Goal: Find specific page/section: Find specific page/section

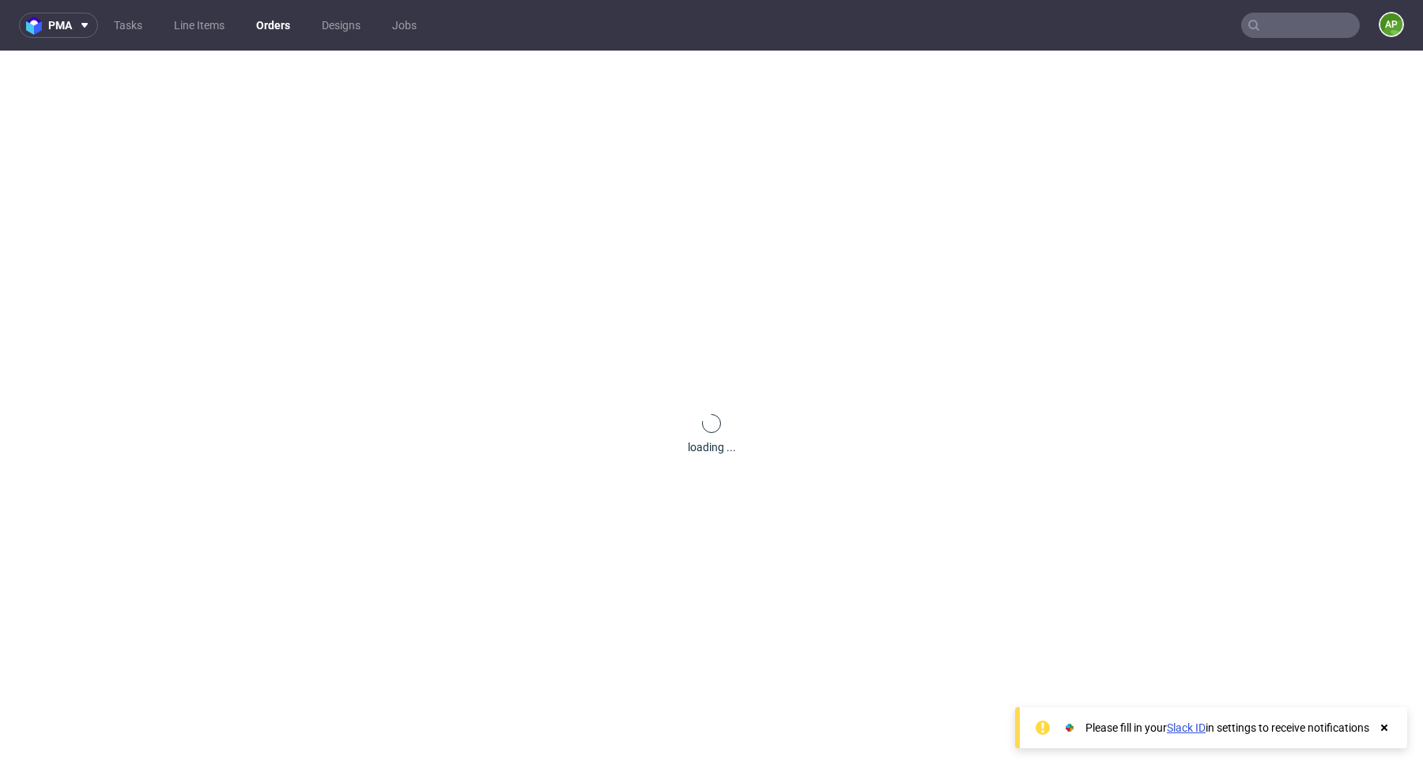
click at [1304, 28] on input "text" at bounding box center [1300, 25] width 119 height 25
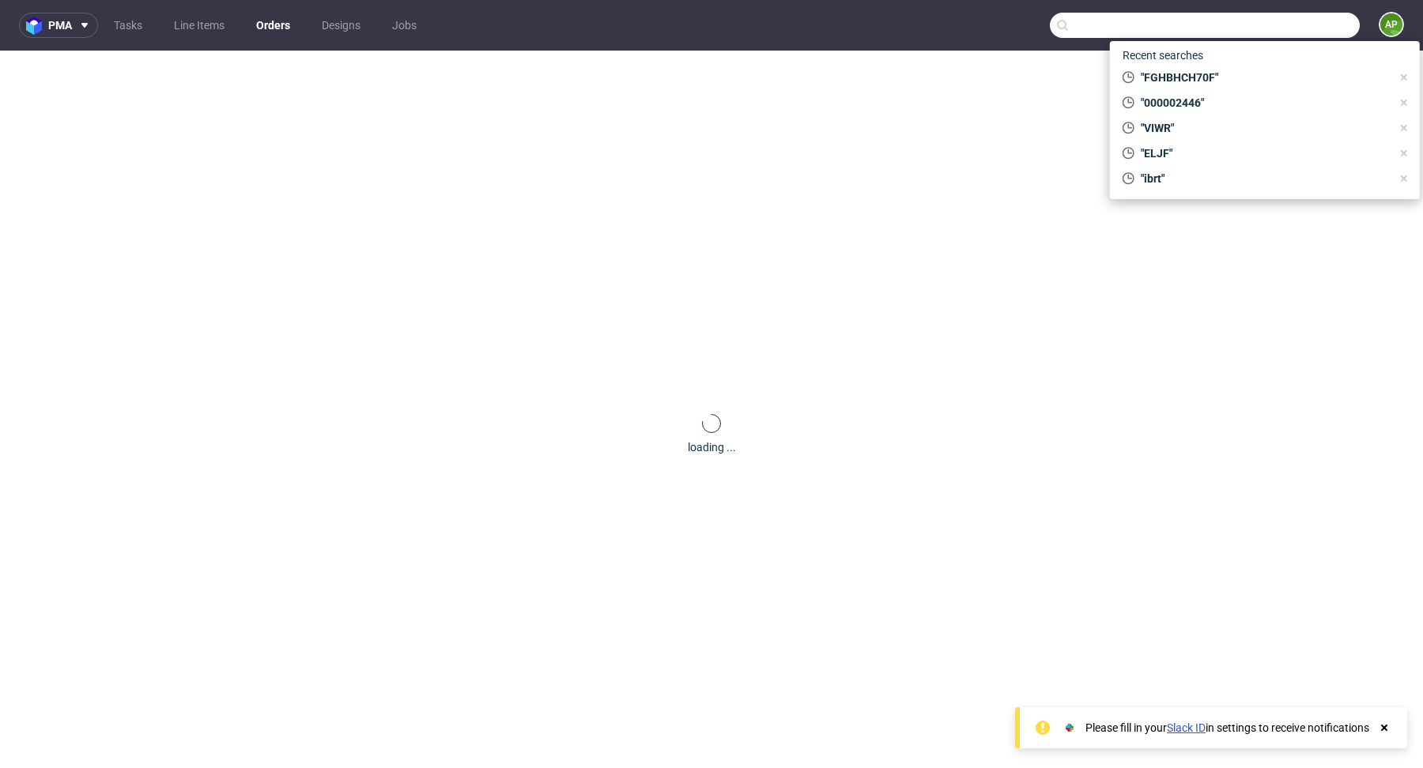
paste input "FGHBHCH70F"
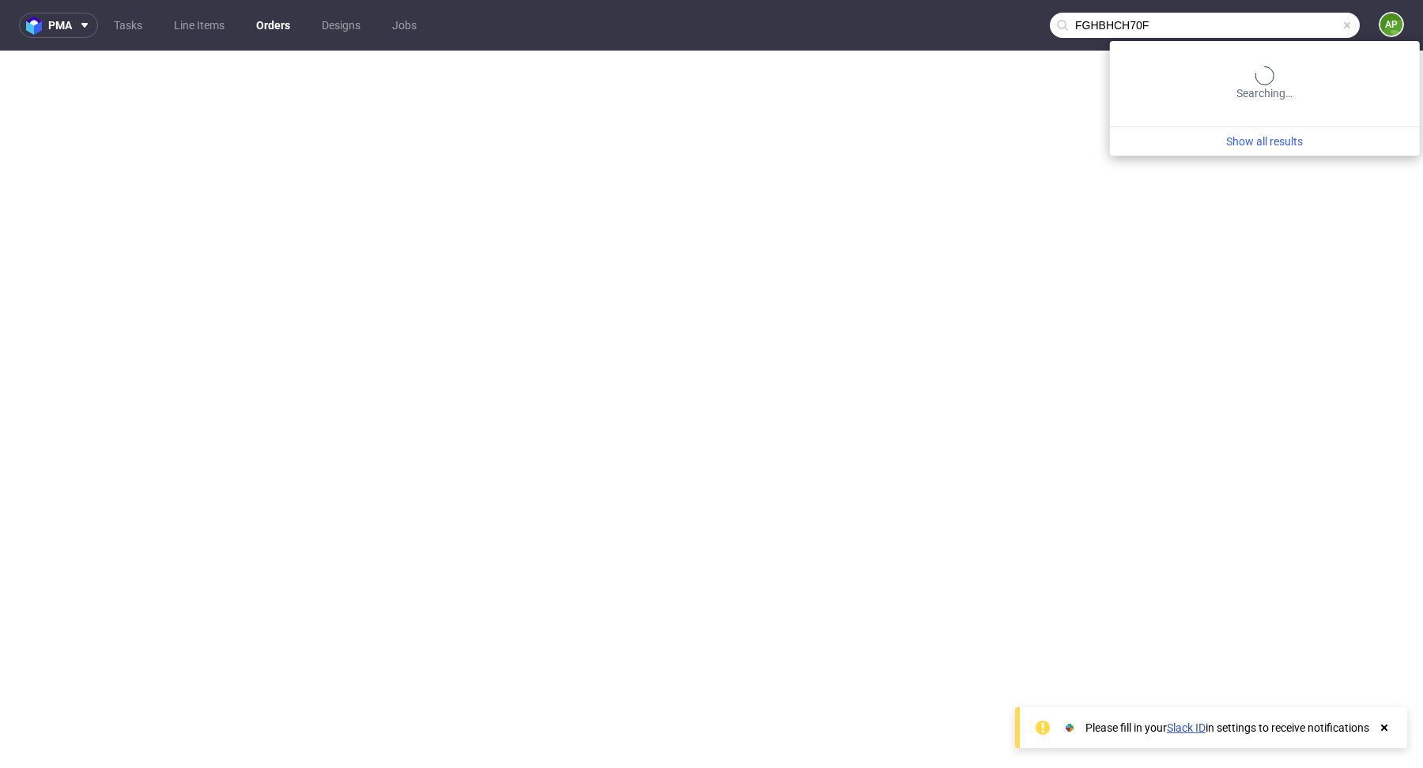
type input "FGHBHCH70F"
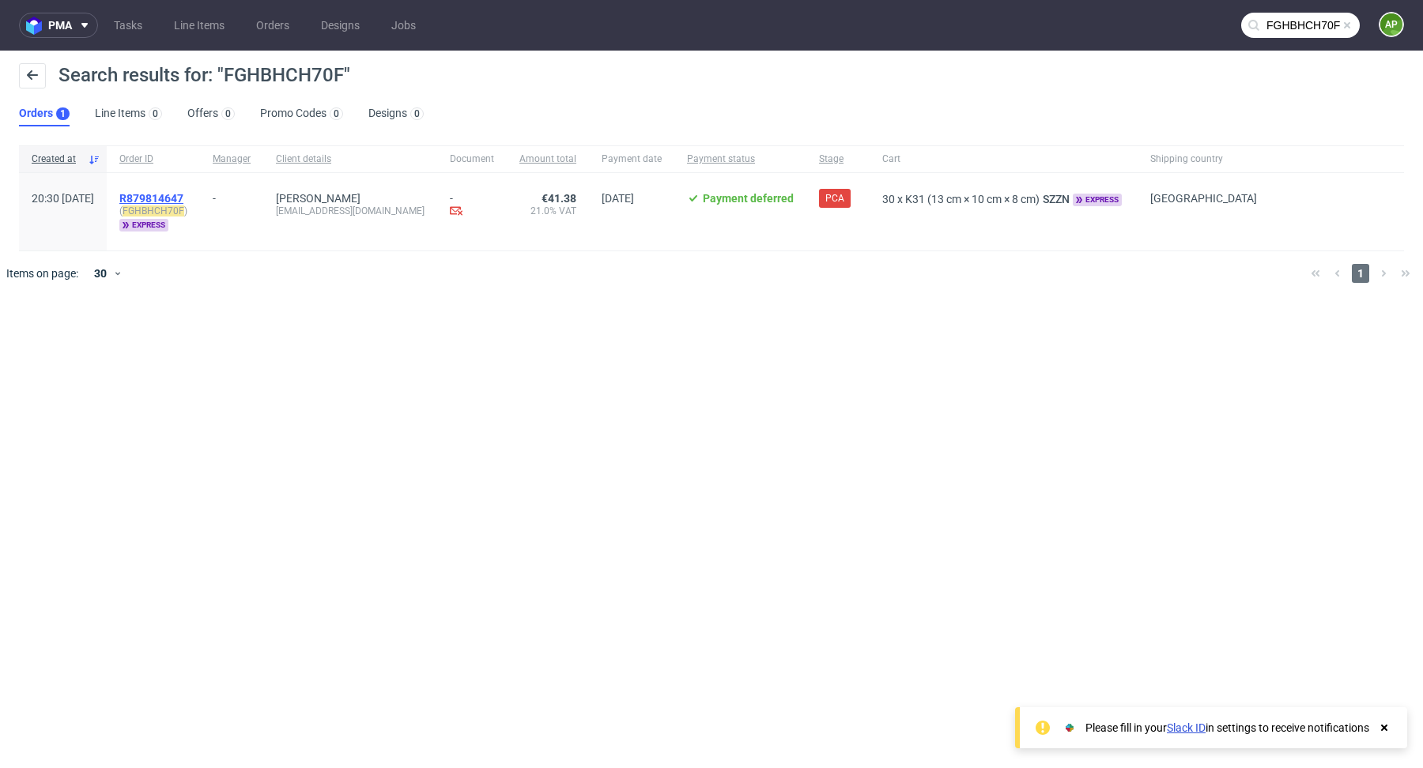
click at [183, 193] on span "R879814647" at bounding box center [151, 198] width 64 height 13
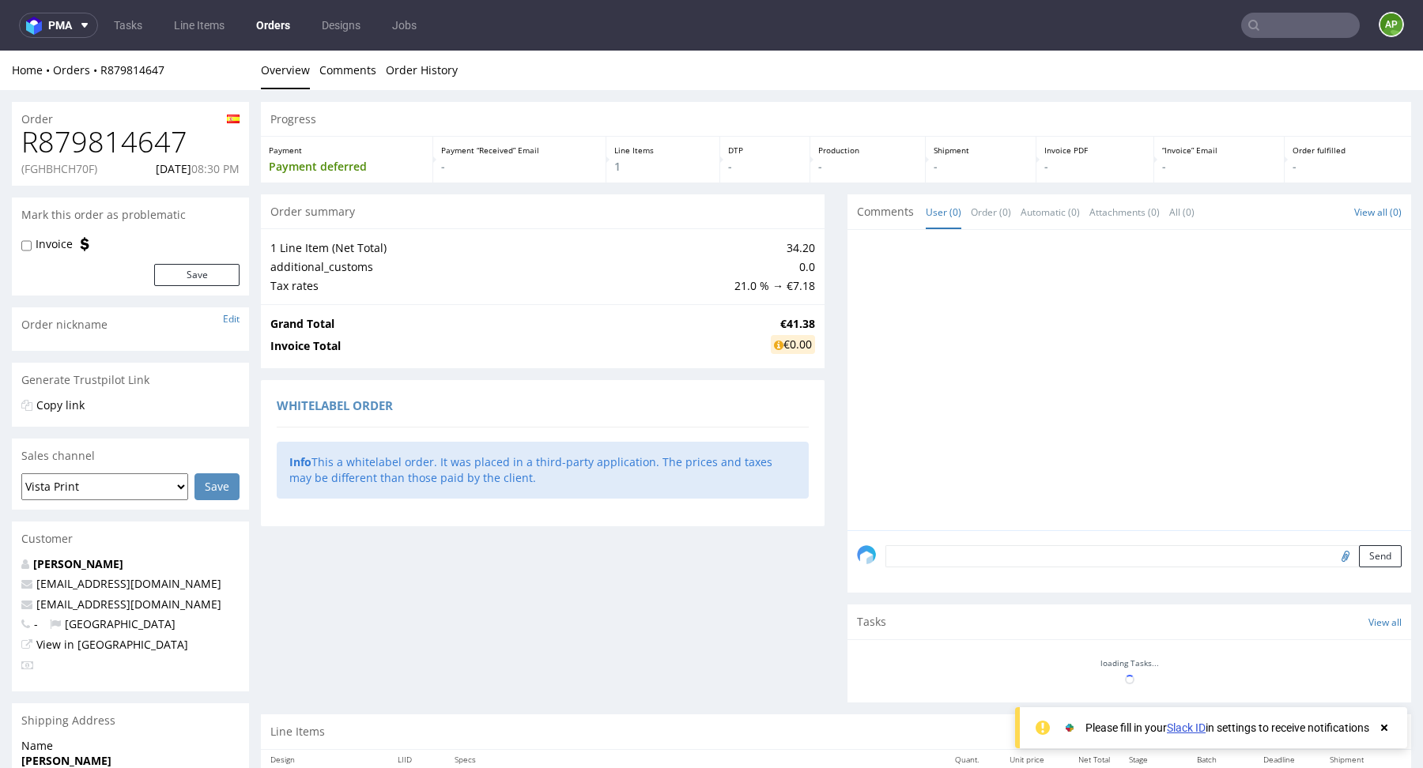
scroll to position [196, 0]
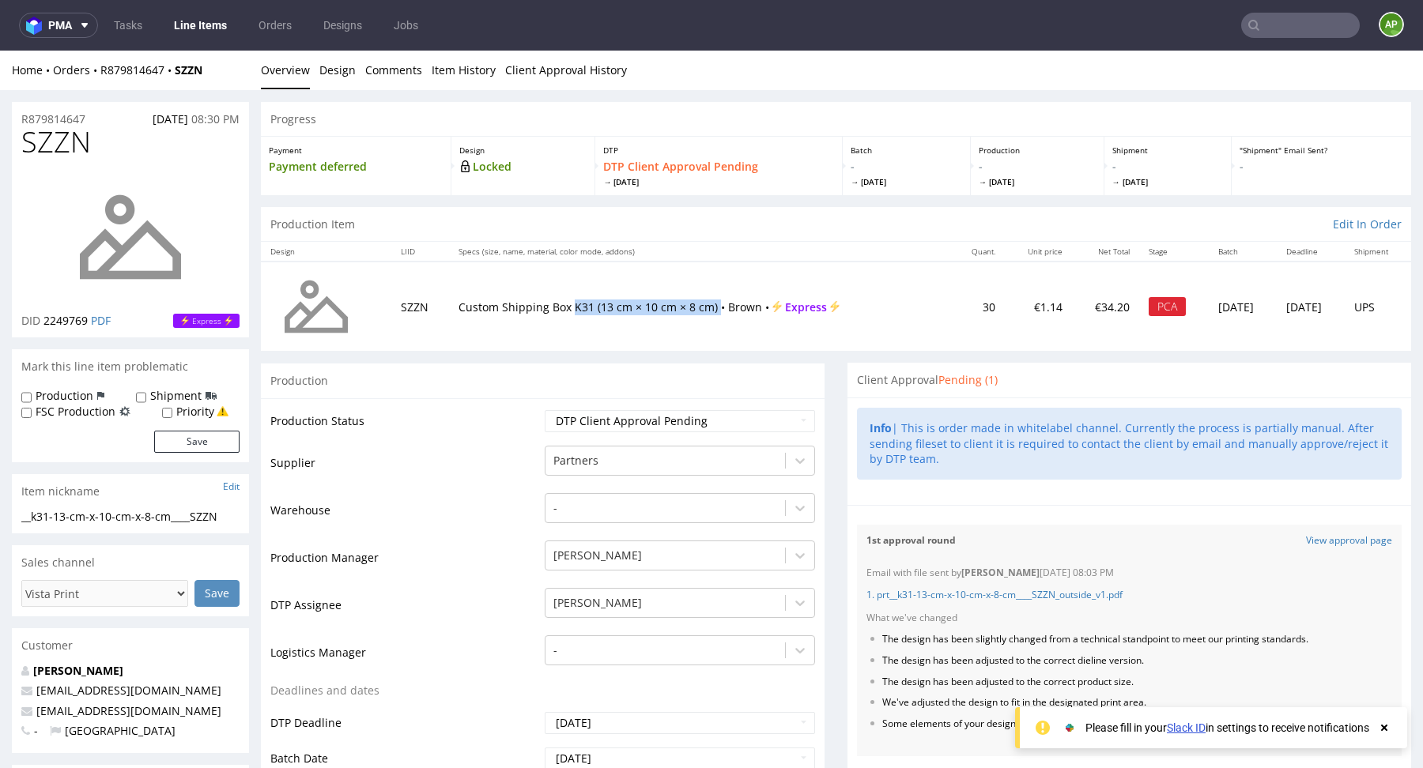
drag, startPoint x: 705, startPoint y: 303, endPoint x: 560, endPoint y: 303, distance: 144.7
click at [560, 303] on p "Custom Shipping Box K31 (13 cm × 10 cm × 8 cm) • Brown • Express" at bounding box center [701, 308] width 484 height 16
copy p "K31 (13 cm × 10 cm × 8 cm)"
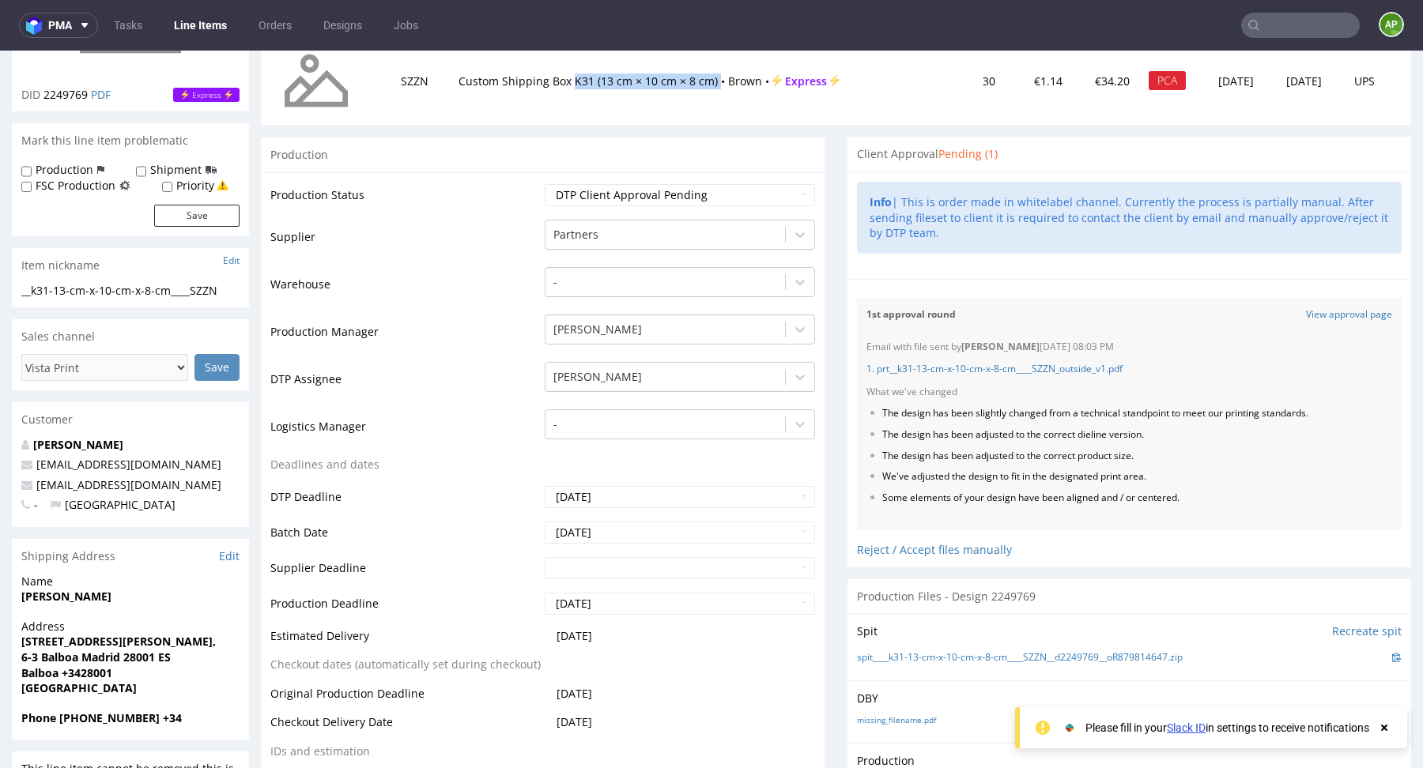
scroll to position [230, 0]
